Goal: Information Seeking & Learning: Learn about a topic

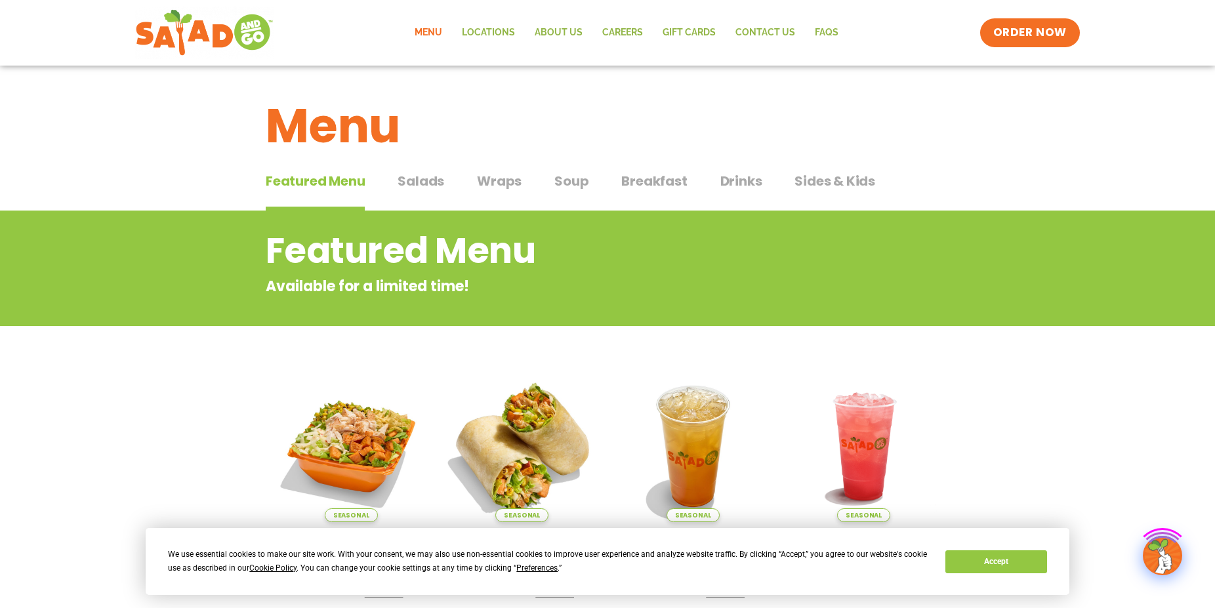
scroll to position [268, 0]
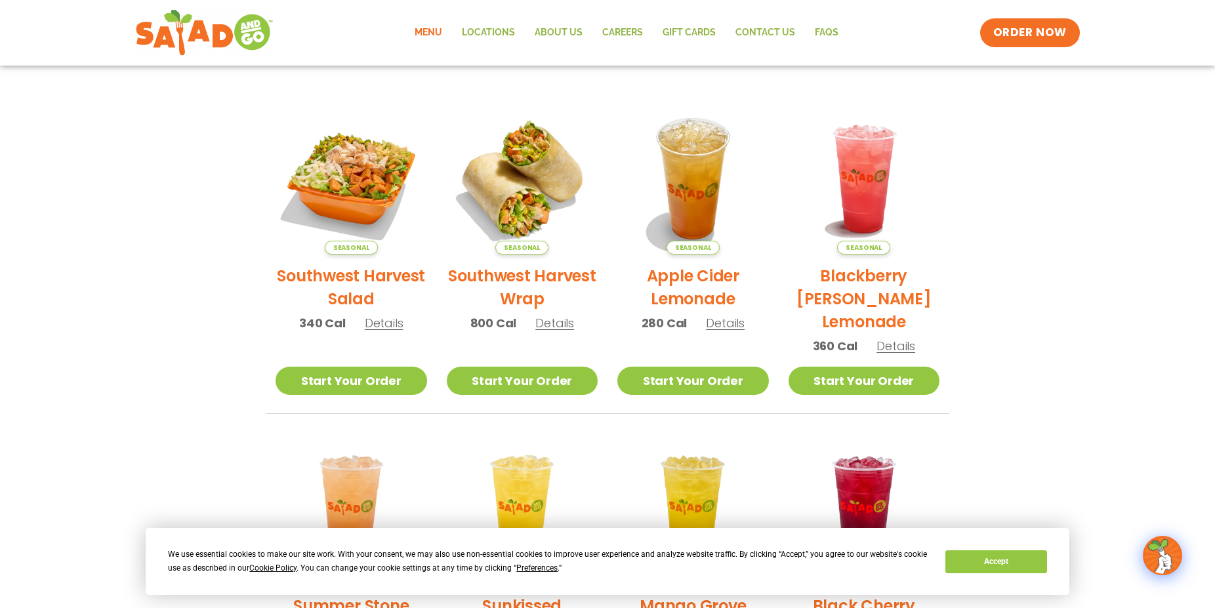
click at [384, 327] on span "Details" at bounding box center [384, 323] width 39 height 16
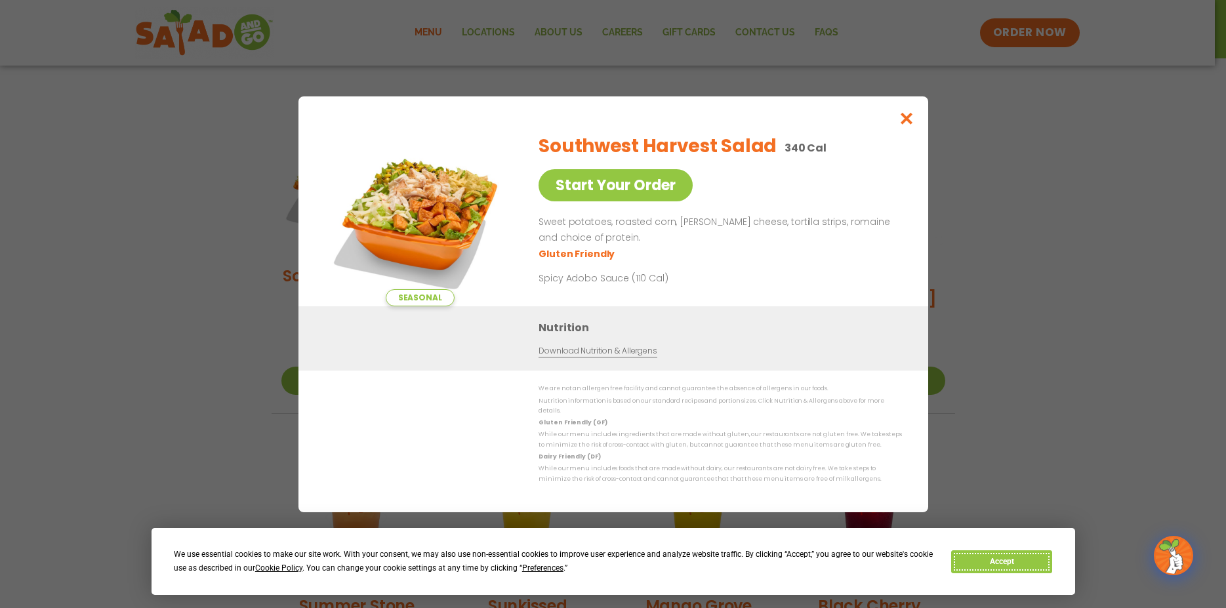
click at [1001, 572] on button "Accept" at bounding box center [1001, 561] width 101 height 23
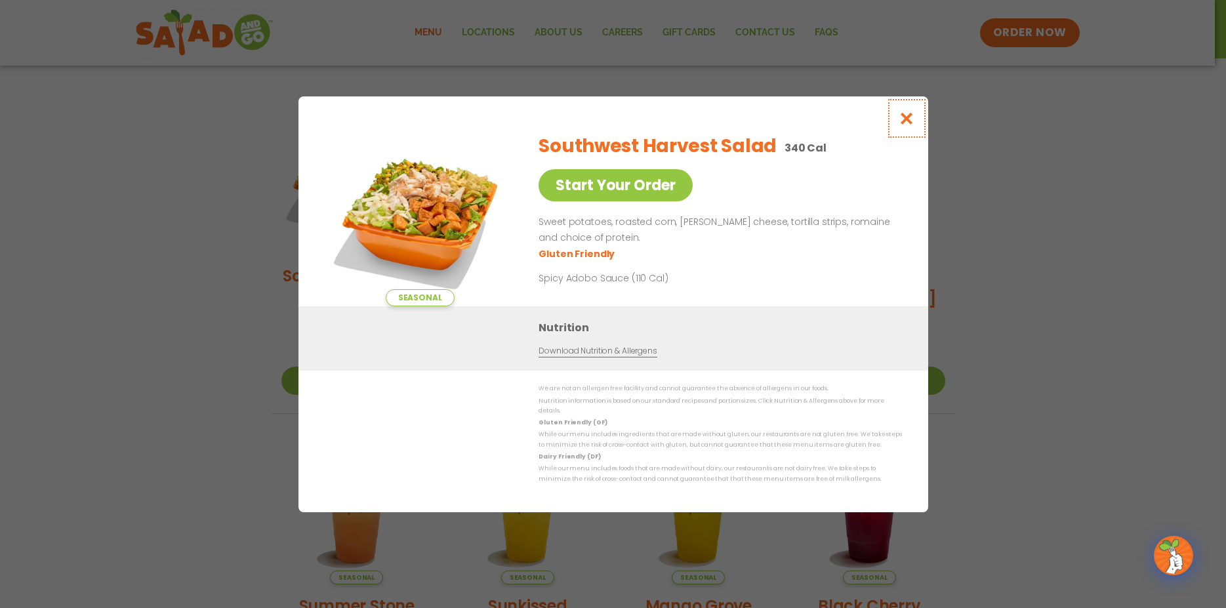
click at [902, 125] on icon "Close modal" at bounding box center [906, 119] width 16 height 14
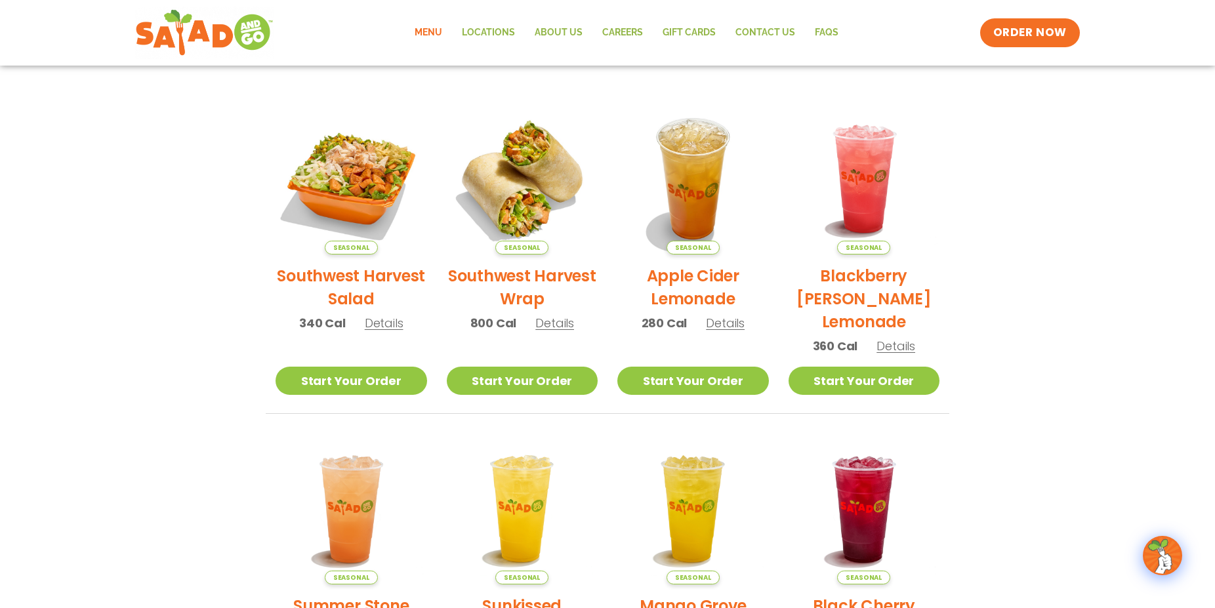
click at [375, 317] on span "Details" at bounding box center [384, 323] width 39 height 16
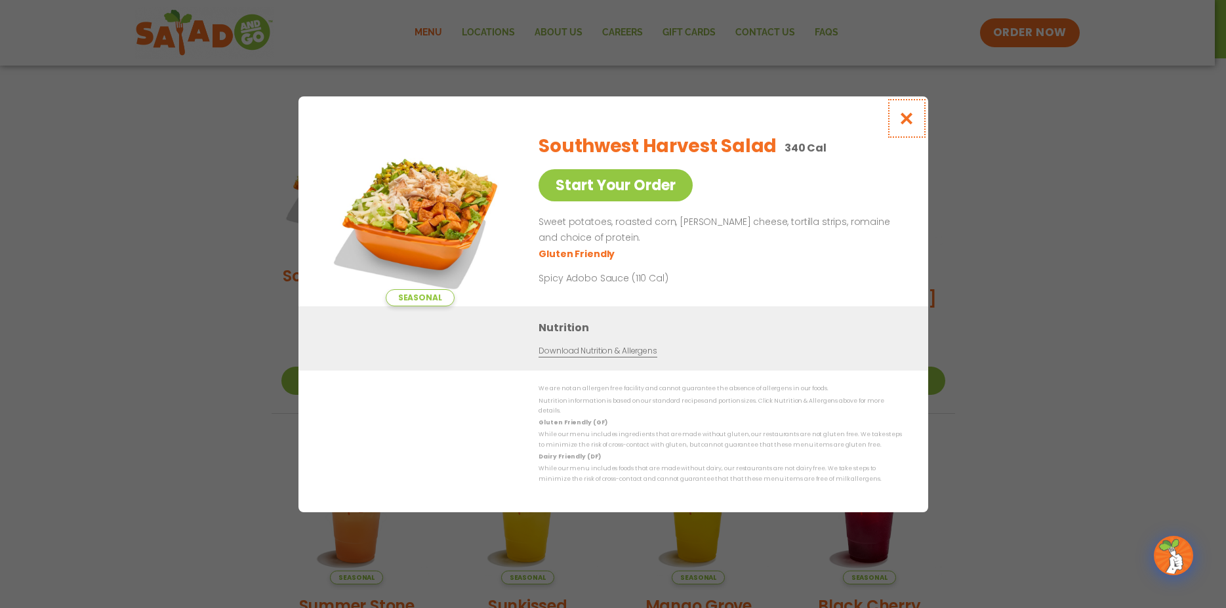
click at [906, 125] on icon "Close modal" at bounding box center [906, 119] width 16 height 14
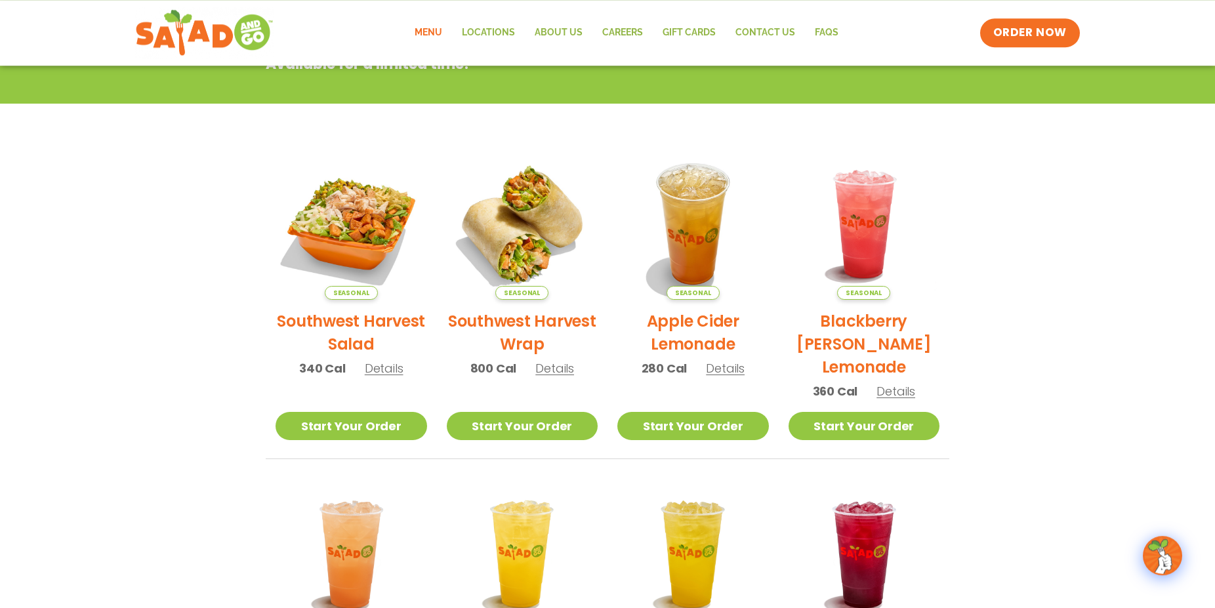
scroll to position [24, 0]
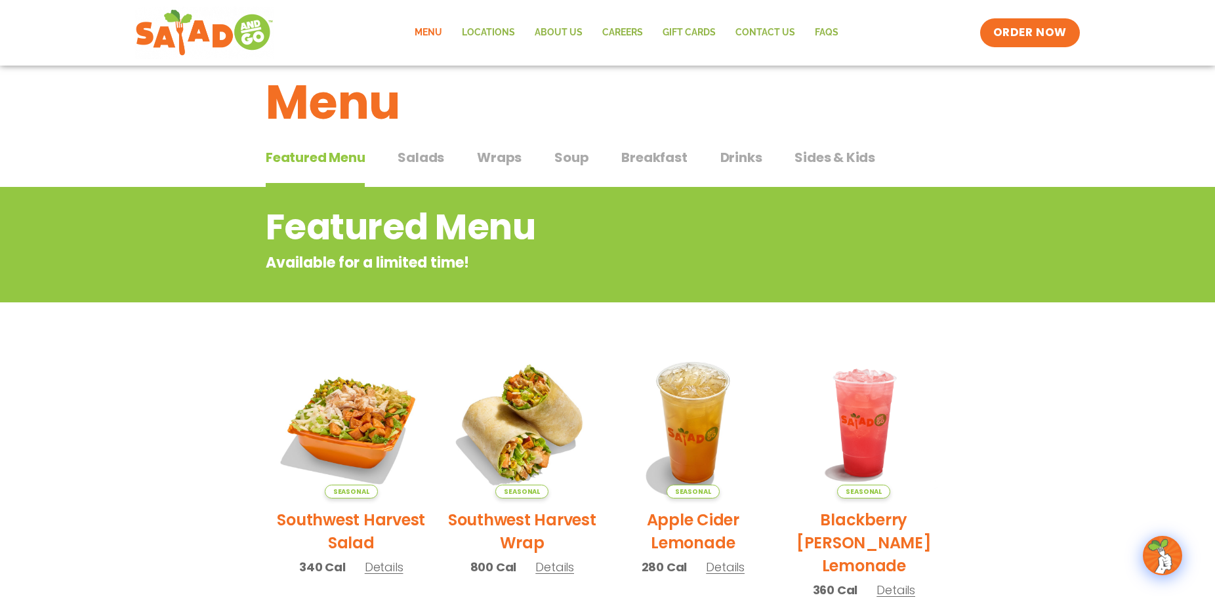
click at [394, 158] on div "Featured Menu Featured Menu Salads Salads Wraps Wraps Soup Soup Breakfast Break…" at bounding box center [607, 165] width 683 height 45
click at [417, 157] on span "Salads" at bounding box center [420, 158] width 47 height 20
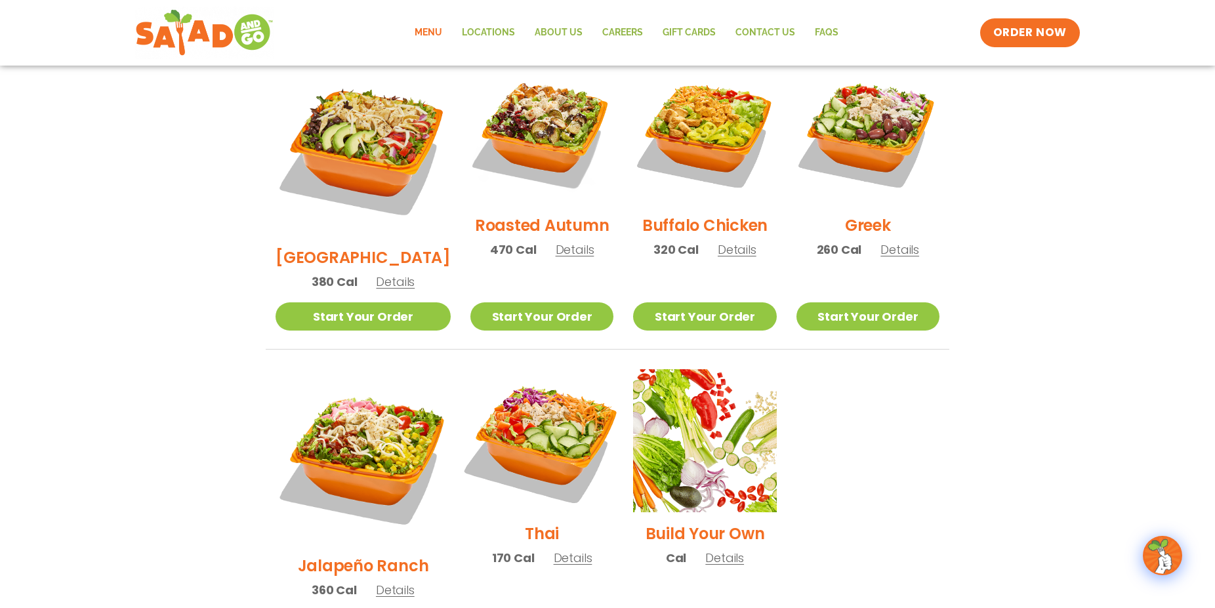
scroll to position [505, 0]
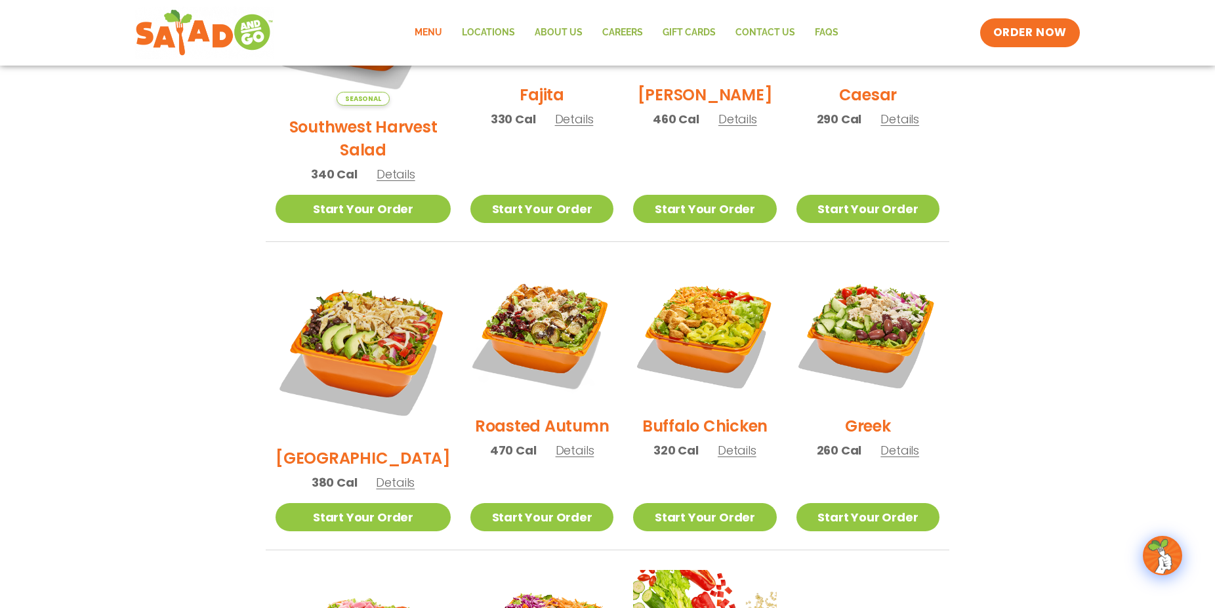
click at [721, 442] on span "Details" at bounding box center [737, 450] width 39 height 16
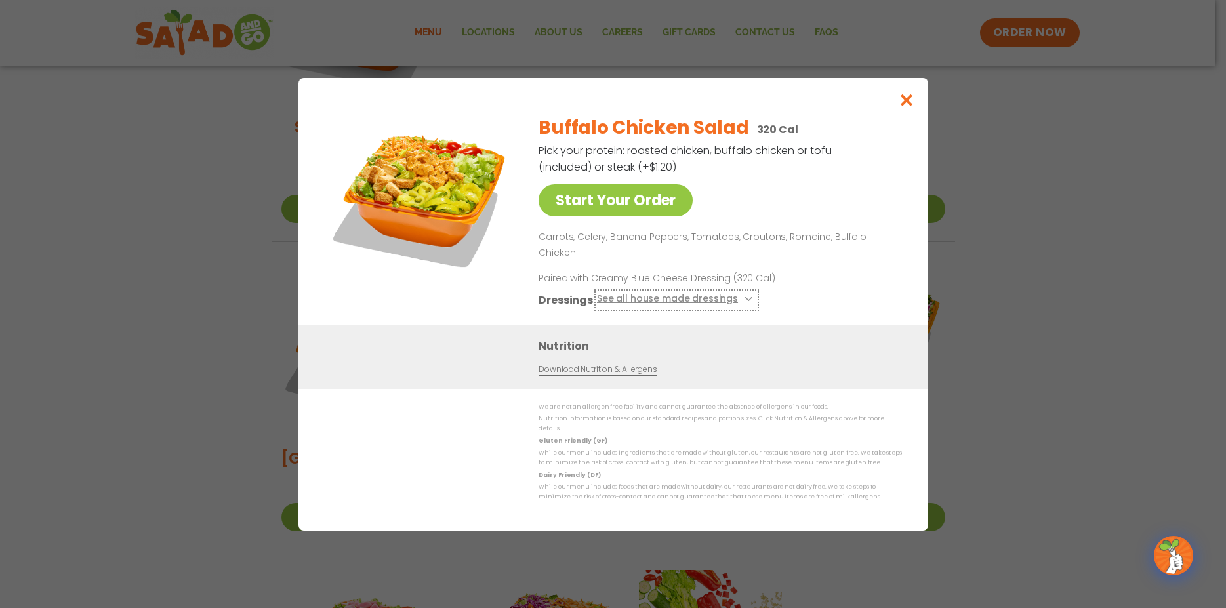
click at [664, 297] on button "See all house made dressings" at bounding box center [675, 299] width 159 height 16
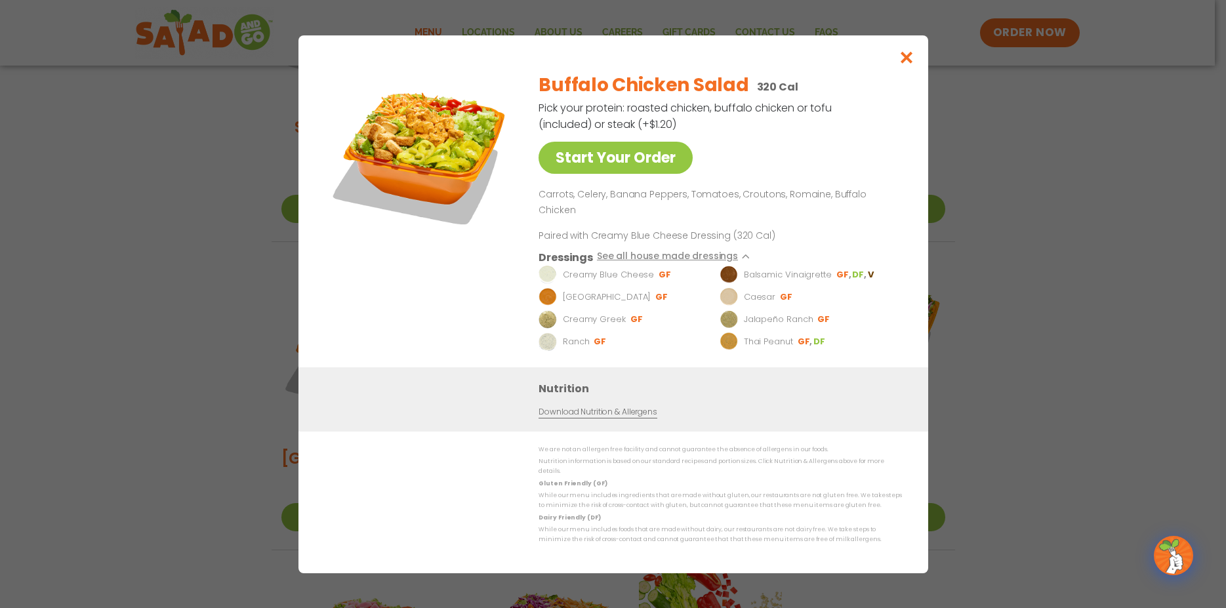
click at [626, 405] on link "Download Nutrition & Allergens" at bounding box center [597, 411] width 118 height 12
click at [911, 64] on icon "Close modal" at bounding box center [906, 58] width 16 height 14
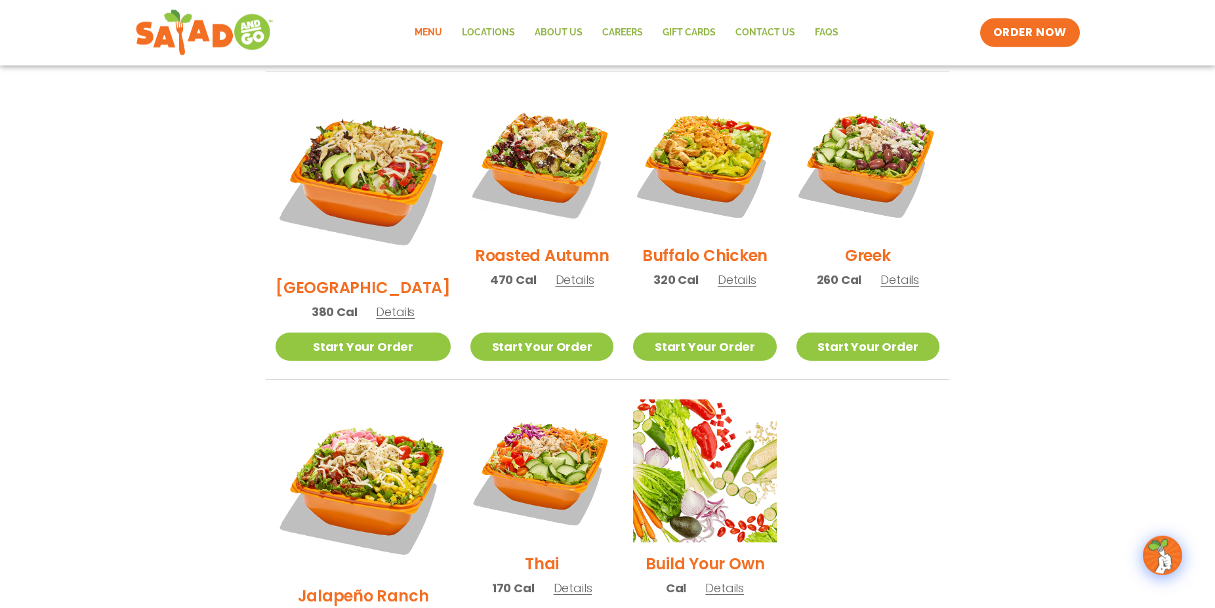
scroll to position [706, 0]
